Goal: Obtain resource: Download file/media

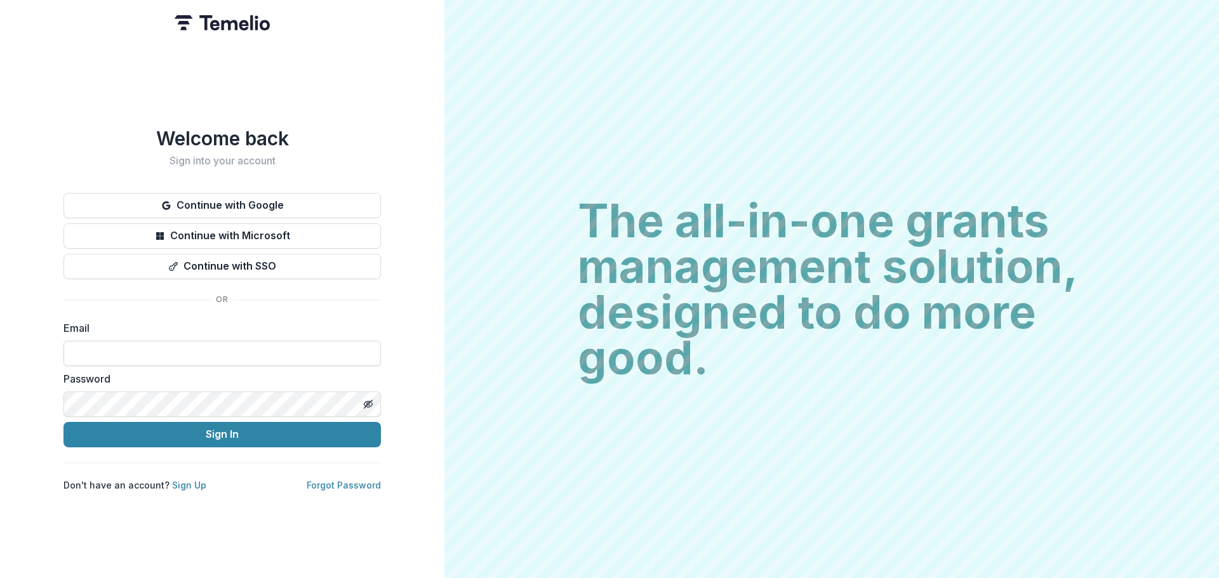
click at [152, 341] on input at bounding box center [221, 353] width 317 height 25
type input "**********"
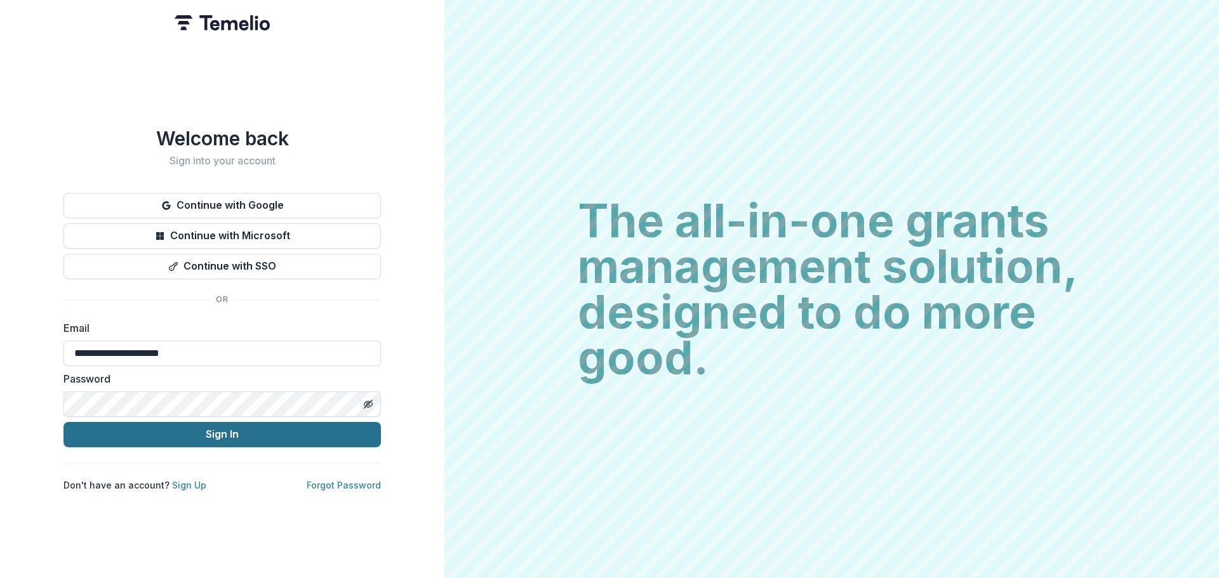
click at [213, 427] on button "Sign In" at bounding box center [221, 434] width 317 height 25
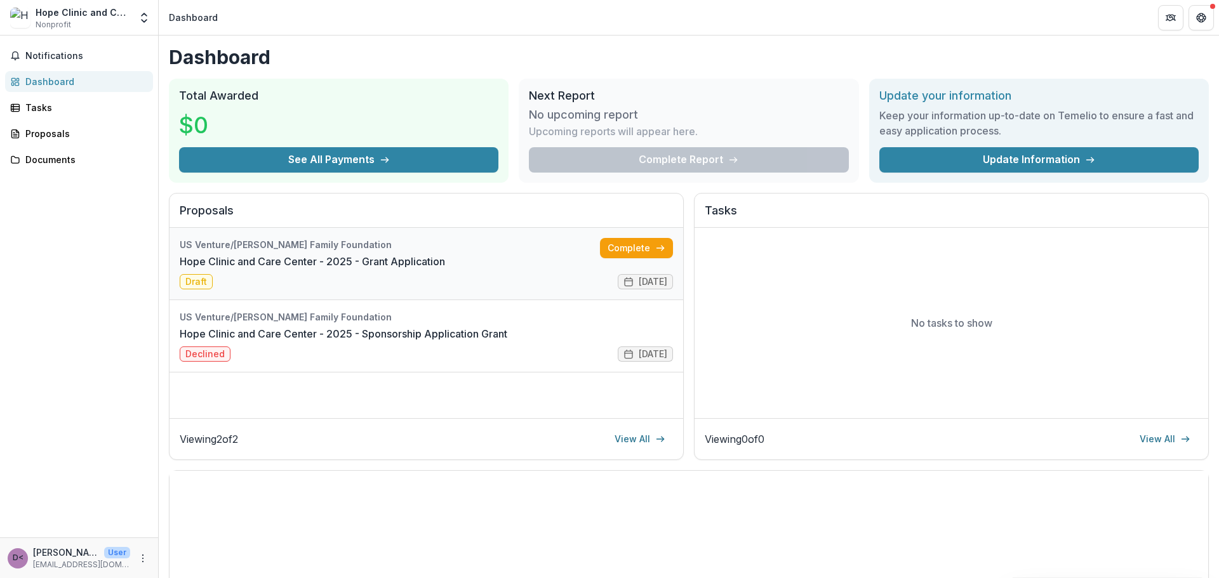
click at [206, 269] on link "Hope Clinic and Care Center - 2025 - Grant Application" at bounding box center [312, 261] width 265 height 15
click at [296, 336] on link "Hope Clinic and Care Center - 2025 - Sponsorship Application Grant" at bounding box center [344, 333] width 328 height 15
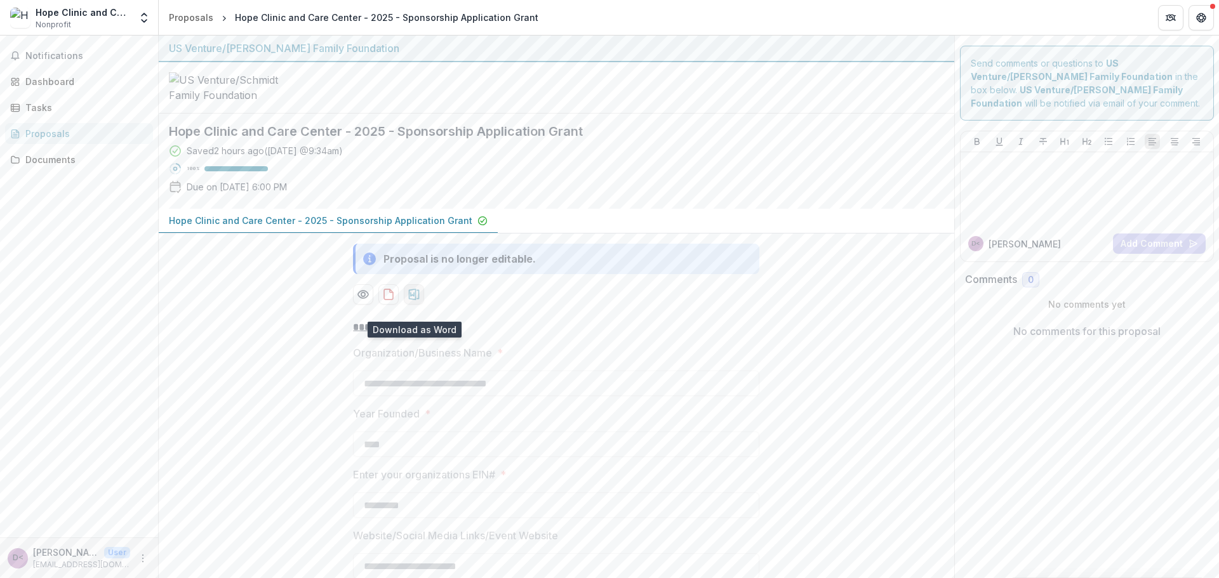
click at [416, 301] on icon "download-proposal" at bounding box center [414, 294] width 13 height 13
